Goal: Information Seeking & Learning: Learn about a topic

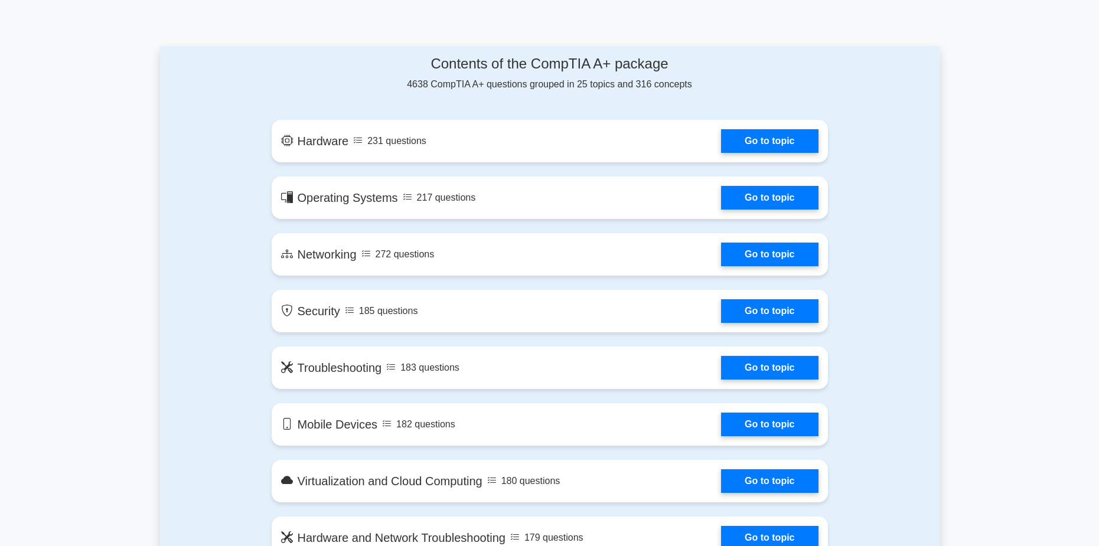
scroll to position [590, 0]
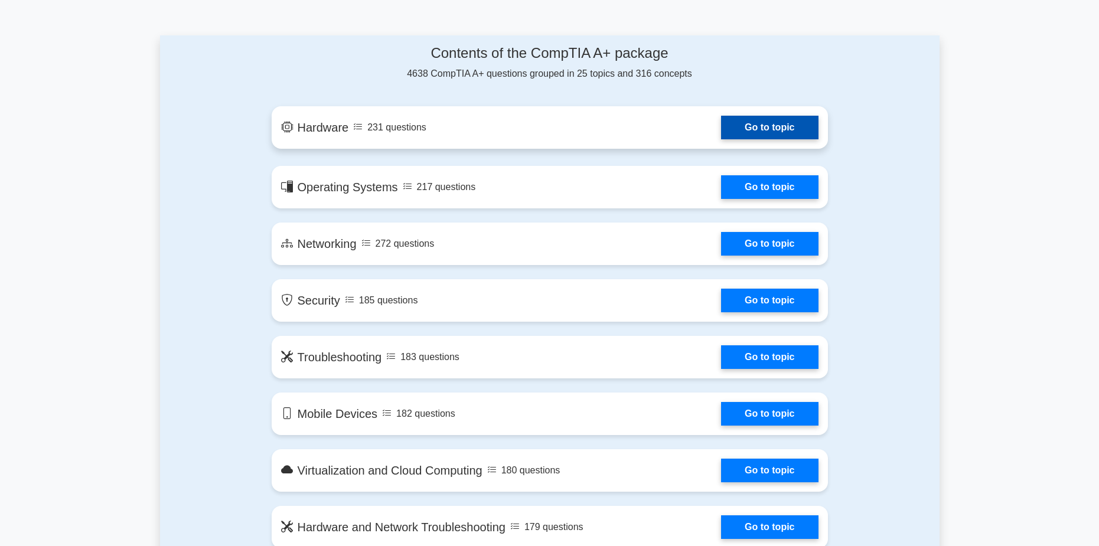
click at [726, 129] on link "Go to topic" at bounding box center [769, 128] width 97 height 24
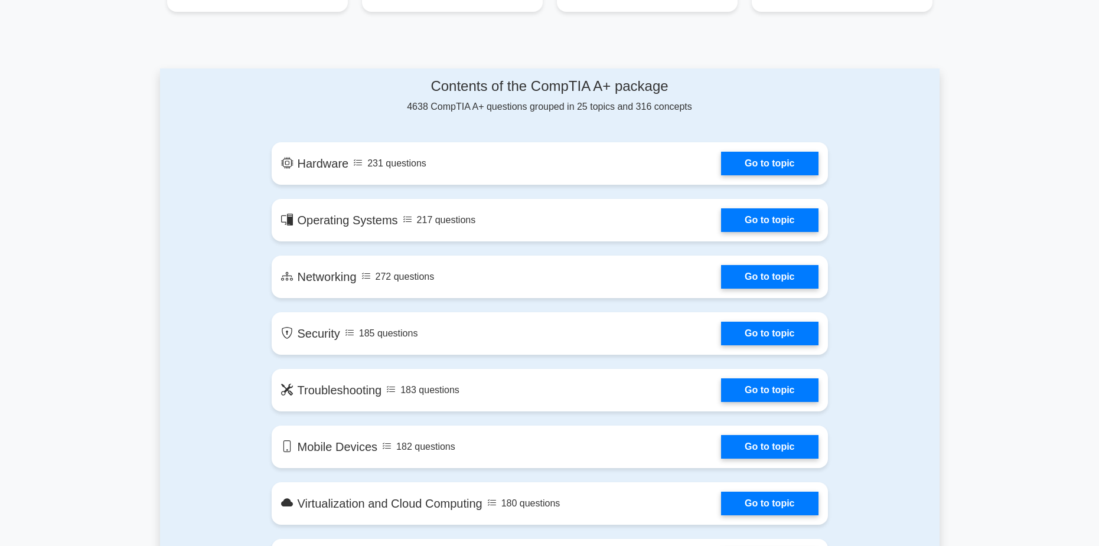
scroll to position [531, 0]
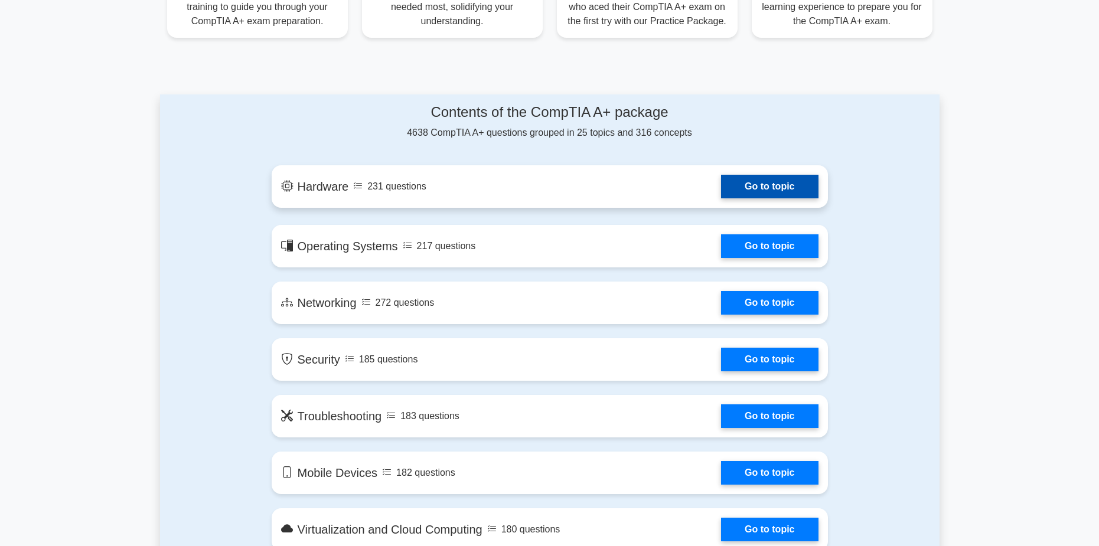
click at [758, 180] on link "Go to topic" at bounding box center [769, 187] width 97 height 24
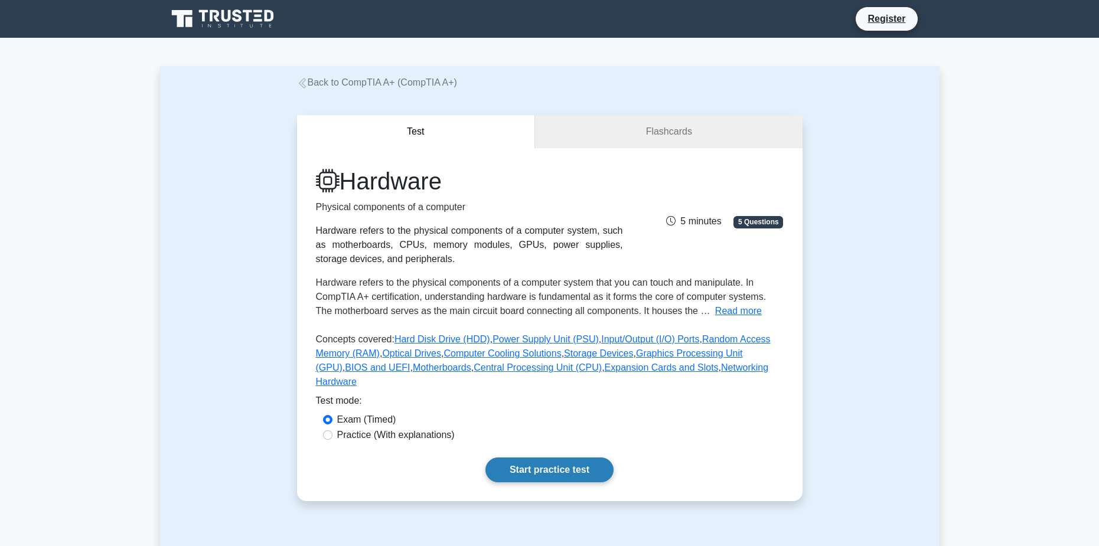
click at [577, 458] on link "Start practice test" at bounding box center [549, 470] width 128 height 25
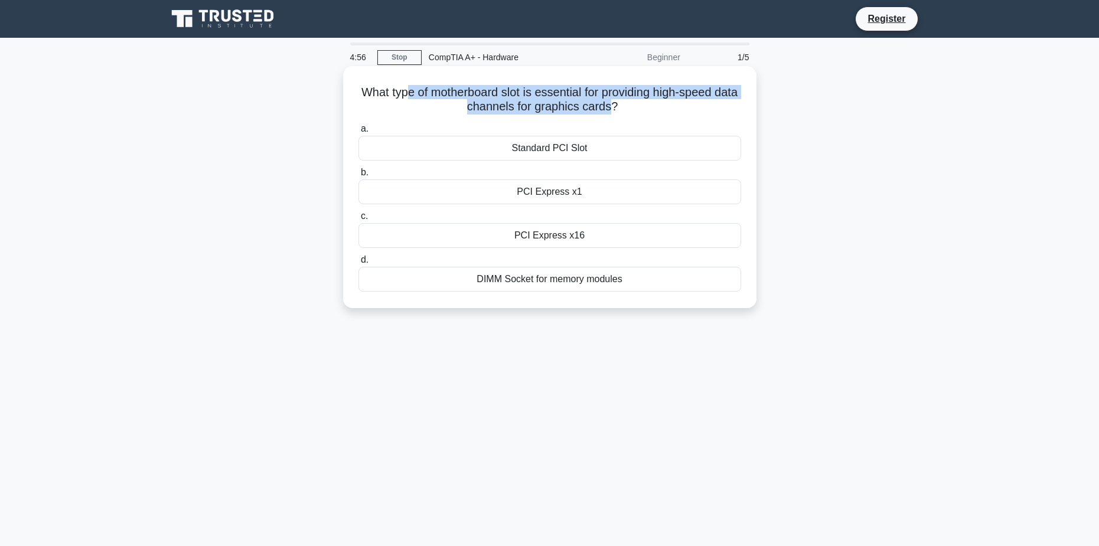
drag, startPoint x: 415, startPoint y: 90, endPoint x: 624, endPoint y: 105, distance: 209.6
click at [624, 105] on h5 "What type of motherboard slot is essential for providing high-speed data channe…" at bounding box center [549, 100] width 385 height 30
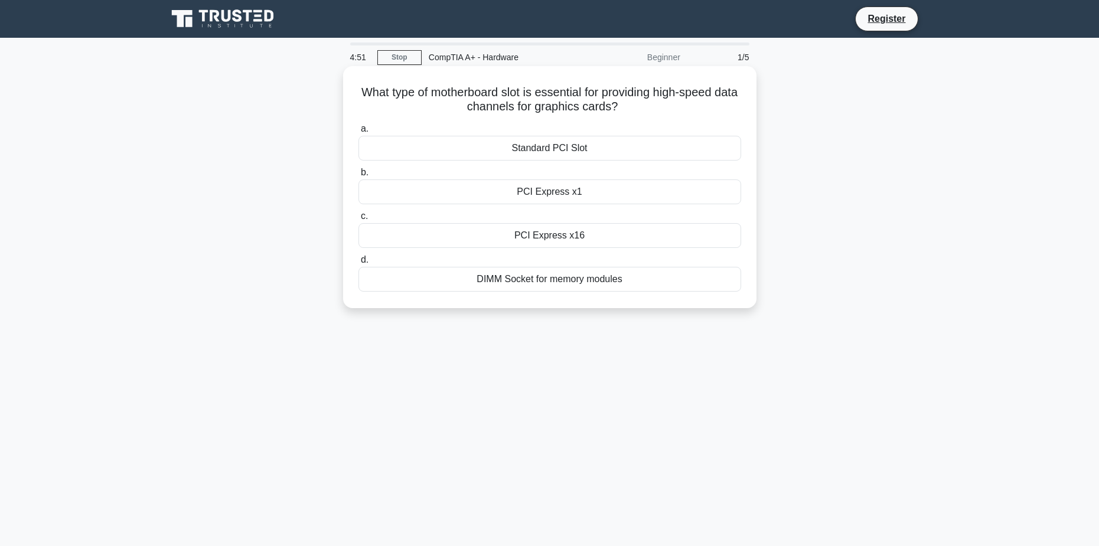
click at [572, 241] on div "PCI Express x16" at bounding box center [549, 235] width 383 height 25
click at [358, 220] on input "c. PCI Express x16" at bounding box center [358, 217] width 0 height 8
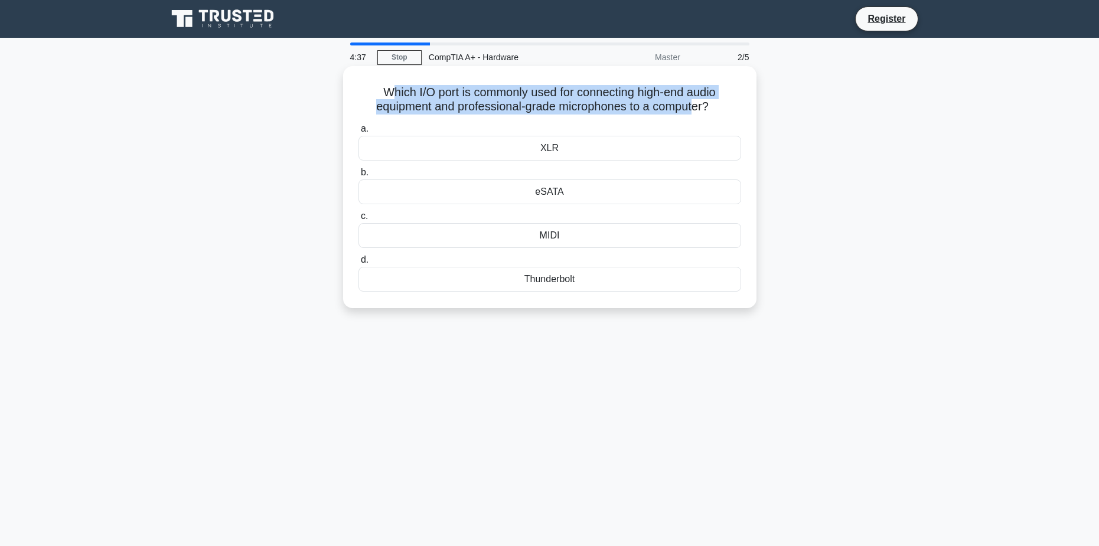
drag, startPoint x: 383, startPoint y: 88, endPoint x: 698, endPoint y: 100, distance: 315.6
click at [698, 100] on h5 "Which I/O port is commonly used for connecting high-end audio equipment and pro…" at bounding box center [549, 100] width 385 height 30
click at [700, 100] on h5 "Which I/O port is commonly used for connecting high-end audio equipment and pro…" at bounding box center [549, 100] width 385 height 30
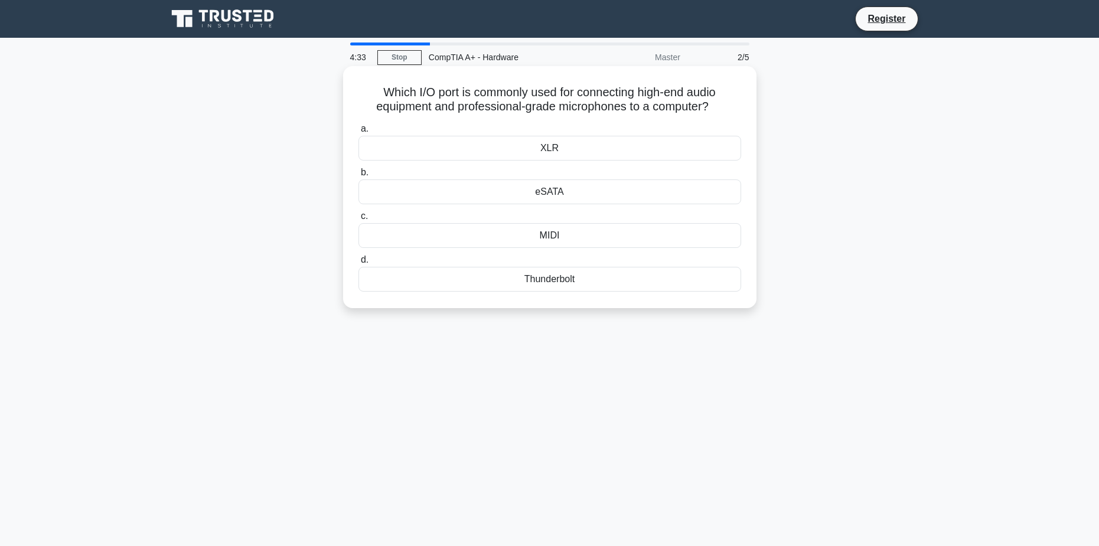
click at [554, 236] on div "MIDI" at bounding box center [549, 235] width 383 height 25
click at [358, 220] on input "c. MIDI" at bounding box center [358, 217] width 0 height 8
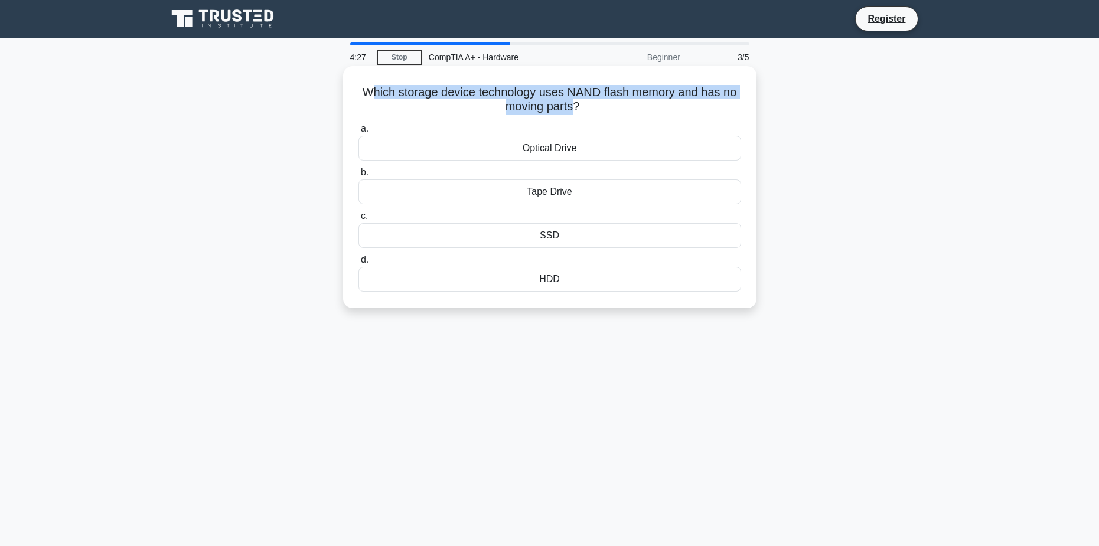
drag, startPoint x: 366, startPoint y: 90, endPoint x: 576, endPoint y: 102, distance: 211.2
click at [576, 102] on h5 "Which storage device technology uses NAND flash memory and has no moving parts?…" at bounding box center [549, 100] width 385 height 30
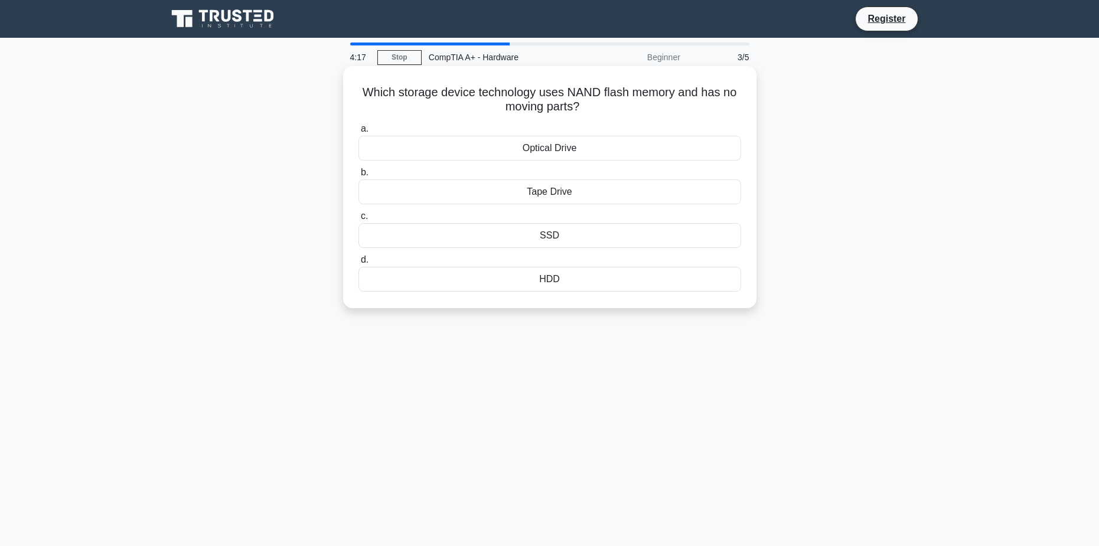
click at [580, 237] on div "SSD" at bounding box center [549, 235] width 383 height 25
click at [358, 220] on input "c. SSD" at bounding box center [358, 217] width 0 height 8
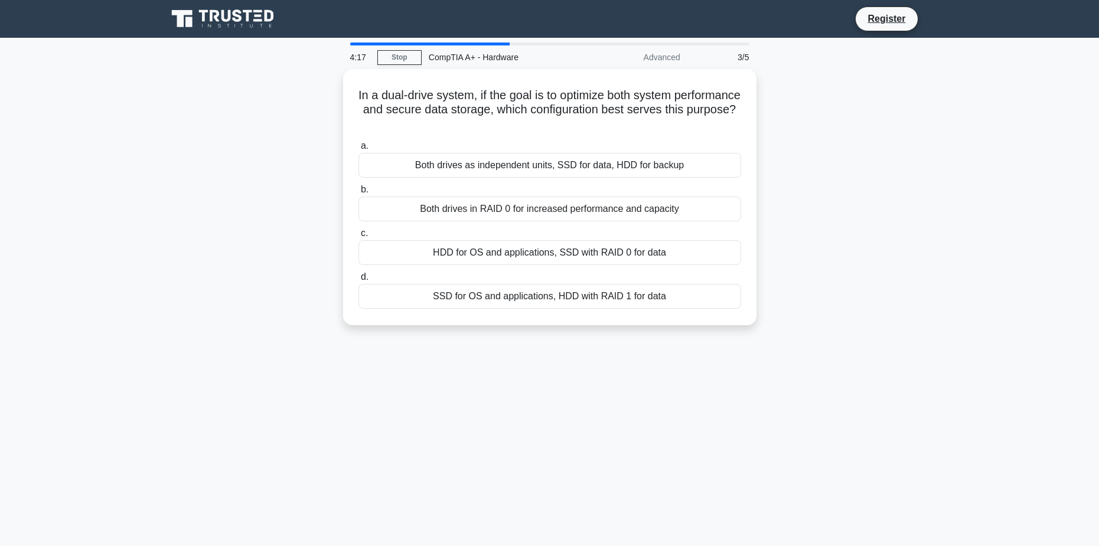
click at [580, 237] on label "c. HDD for OS and applications, SSD with RAID 0 for data" at bounding box center [549, 245] width 383 height 39
click at [358, 237] on input "c. HDD for OS and applications, SSD with RAID 0 for data" at bounding box center [358, 234] width 0 height 8
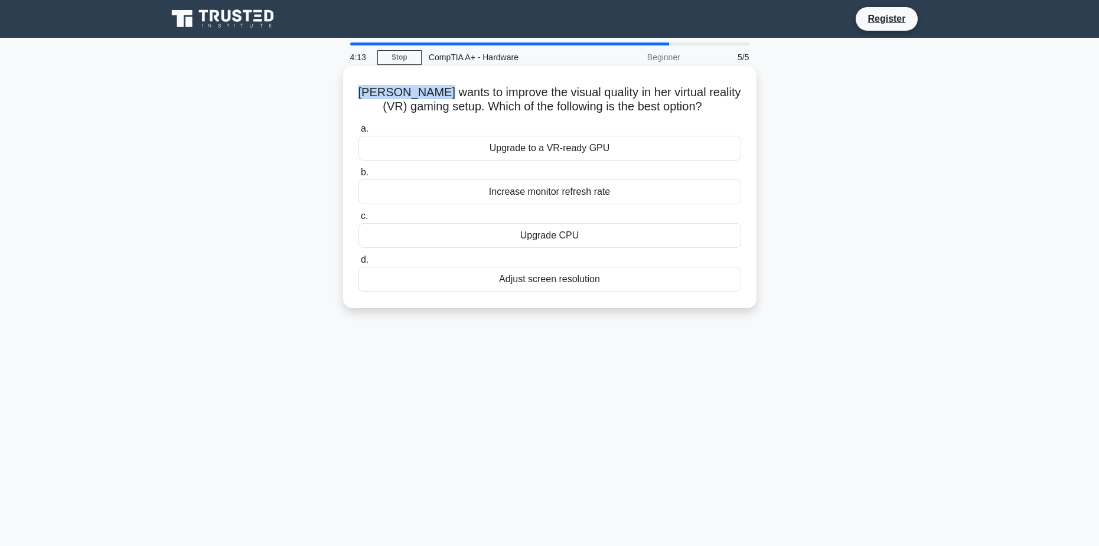
drag, startPoint x: 374, startPoint y: 90, endPoint x: 441, endPoint y: 96, distance: 67.5
click at [438, 95] on h5 "[PERSON_NAME] wants to improve the visual quality in her virtual reality (VR) g…" at bounding box center [549, 100] width 385 height 30
click at [443, 96] on h5 "[PERSON_NAME] wants to improve the visual quality in her virtual reality (VR) g…" at bounding box center [549, 100] width 385 height 30
drag, startPoint x: 383, startPoint y: 91, endPoint x: 451, endPoint y: 95, distance: 68.0
click at [431, 95] on h5 "[PERSON_NAME] wants to improve the visual quality in her virtual reality (VR) g…" at bounding box center [549, 100] width 385 height 30
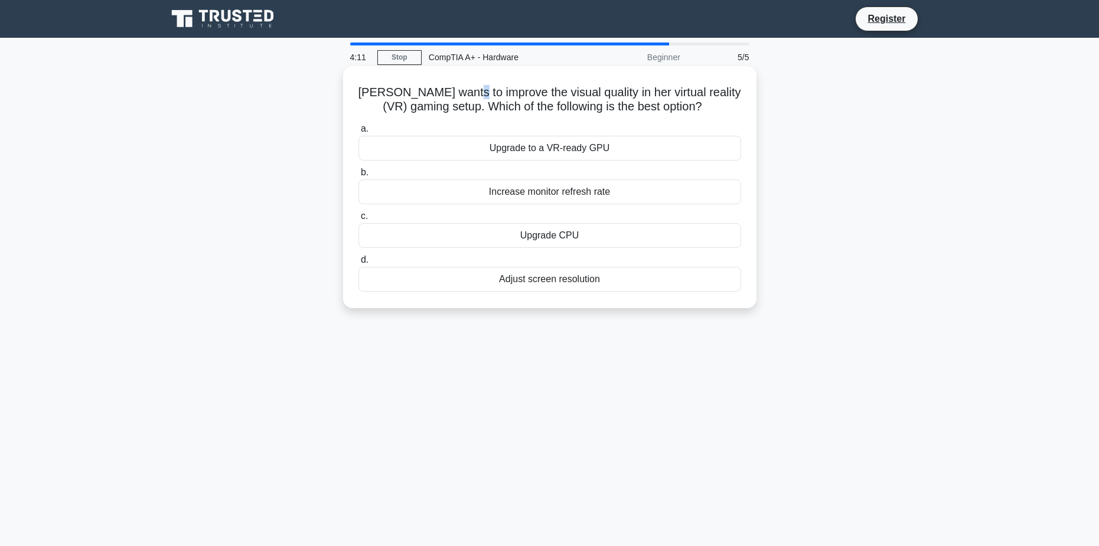
drag, startPoint x: 483, startPoint y: 94, endPoint x: 491, endPoint y: 94, distance: 7.7
click at [491, 94] on h5 "[PERSON_NAME] wants to improve the visual quality in her virtual reality (VR) g…" at bounding box center [549, 100] width 385 height 30
click at [596, 105] on h5 "[PERSON_NAME] wants to improve the visual quality in her virtual reality (VR) g…" at bounding box center [549, 100] width 385 height 30
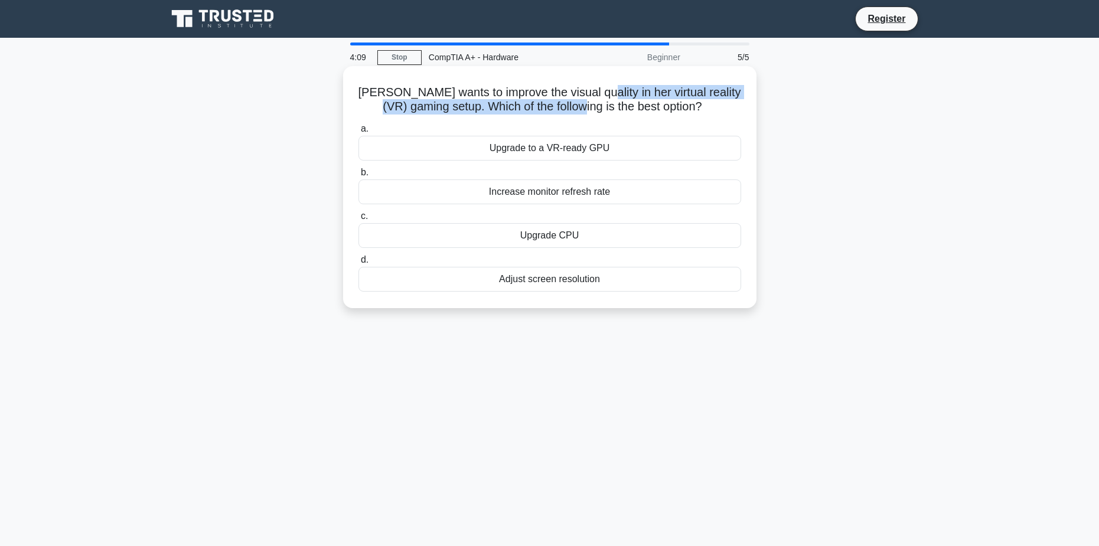
drag, startPoint x: 608, startPoint y: 92, endPoint x: 615, endPoint y: 103, distance: 13.3
click at [615, 103] on h5 "[PERSON_NAME] wants to improve the visual quality in her virtual reality (VR) g…" at bounding box center [549, 100] width 385 height 30
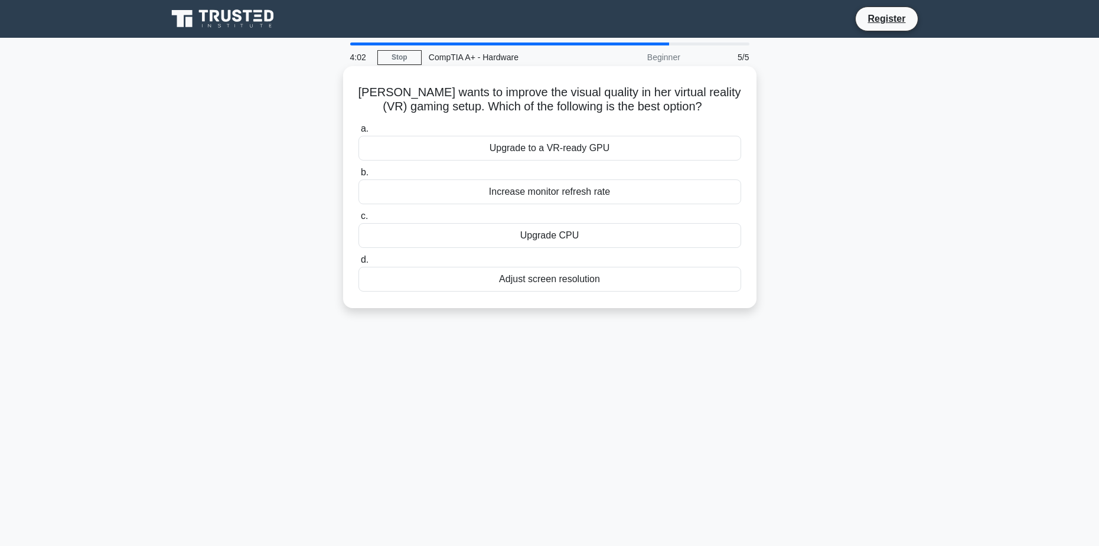
click at [602, 283] on div "Adjust screen resolution" at bounding box center [549, 279] width 383 height 25
click at [358, 264] on input "d. Adjust screen resolution" at bounding box center [358, 260] width 0 height 8
